Goal: Task Accomplishment & Management: Use online tool/utility

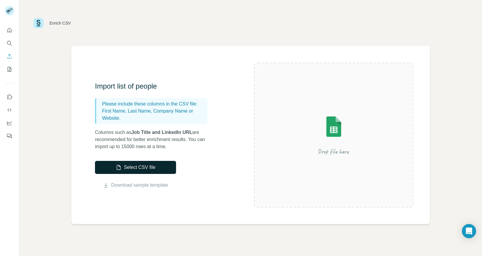
click at [138, 165] on button "Select CSV file" at bounding box center [135, 167] width 81 height 13
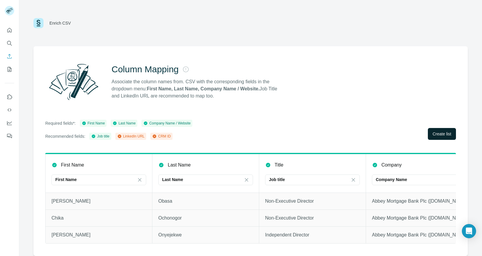
click at [444, 130] on button "Create list" at bounding box center [442, 134] width 28 height 12
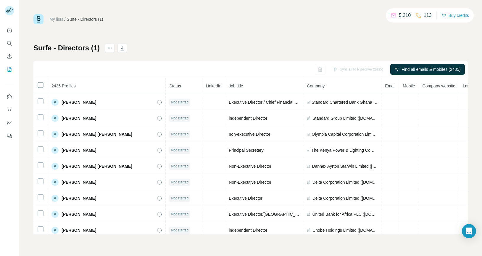
scroll to position [1937, 0]
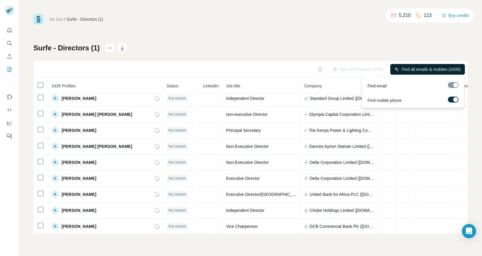
click at [424, 69] on span "Find all emails & mobiles (2435)" at bounding box center [431, 69] width 59 height 6
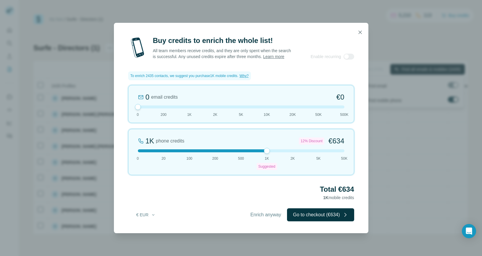
drag, startPoint x: 361, startPoint y: 33, endPoint x: 379, endPoint y: 47, distance: 22.8
click at [361, 33] on icon "button" at bounding box center [359, 31] width 3 height 3
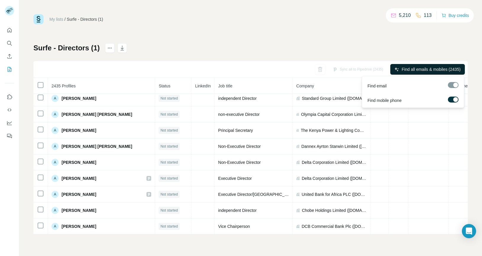
click at [453, 98] on label at bounding box center [453, 99] width 11 height 6
click at [429, 71] on span "Find all emails (2435)" at bounding box center [441, 69] width 40 height 6
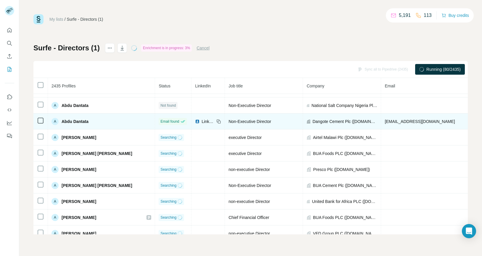
scroll to position [161, 0]
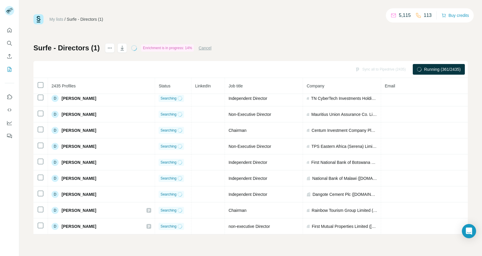
scroll to position [9440, 0]
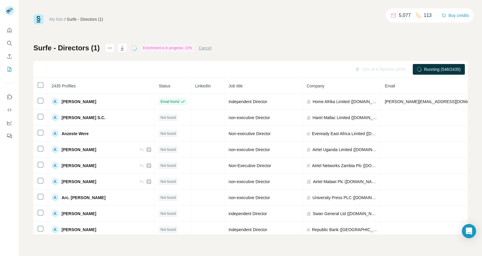
scroll to position [3660, 0]
